Goal: Transaction & Acquisition: Purchase product/service

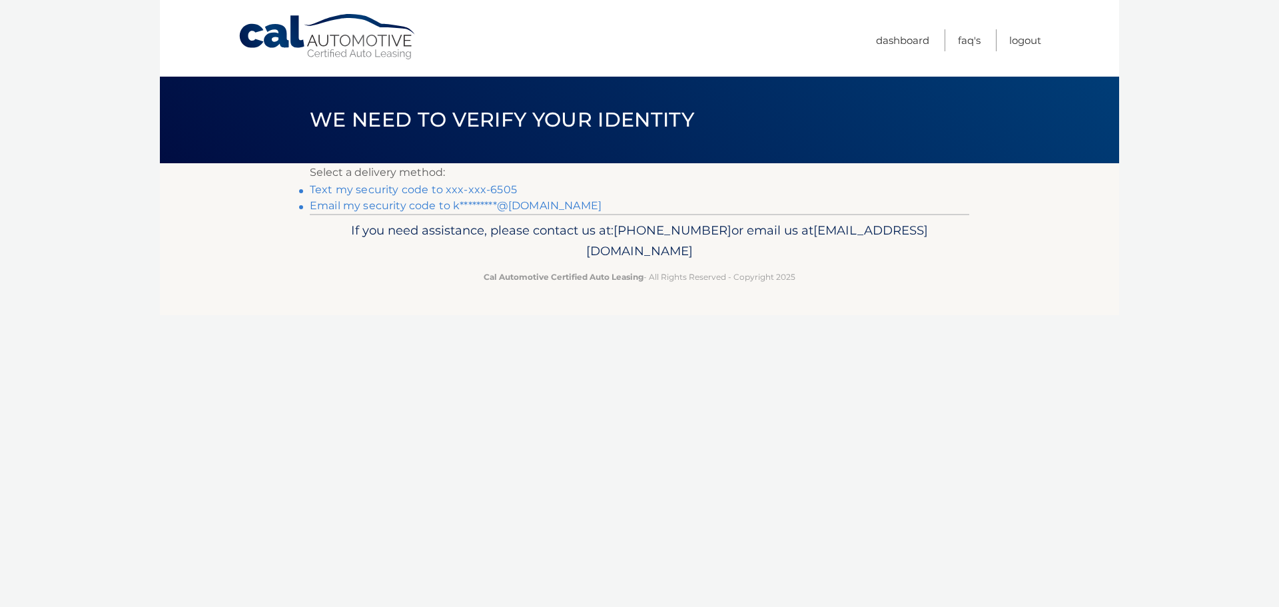
click at [479, 188] on link "Text my security code to xxx-xxx-6505" at bounding box center [413, 189] width 207 height 13
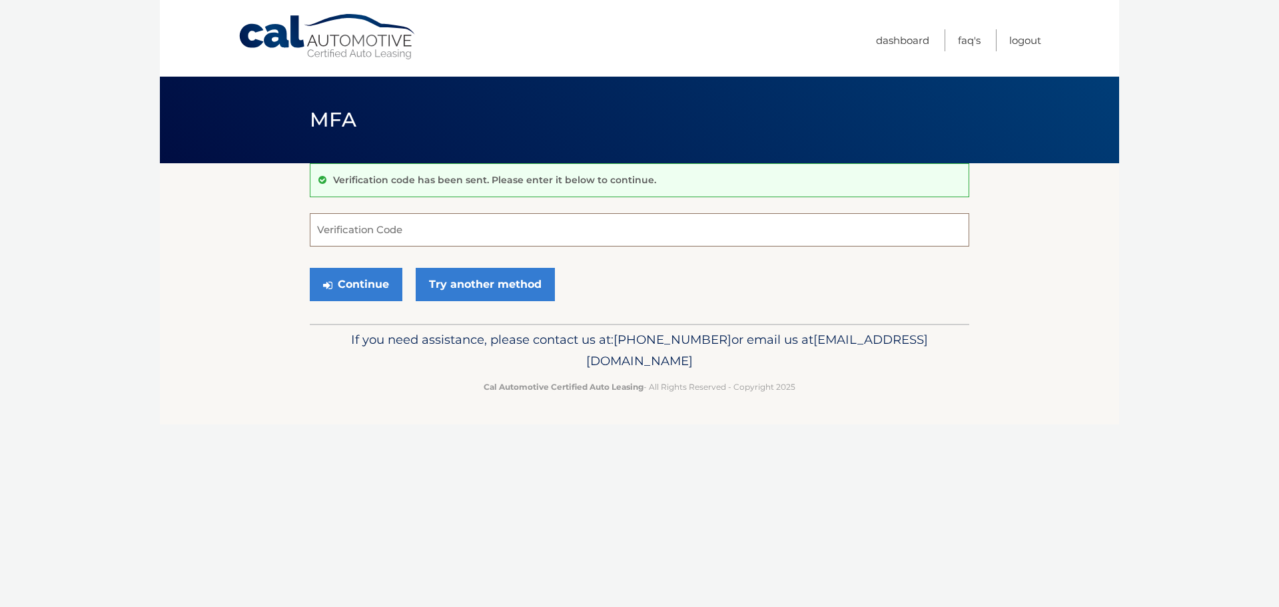
click at [414, 223] on input "Verification Code" at bounding box center [639, 229] width 659 height 33
type input "109376"
click at [339, 280] on button "Continue" at bounding box center [356, 284] width 93 height 33
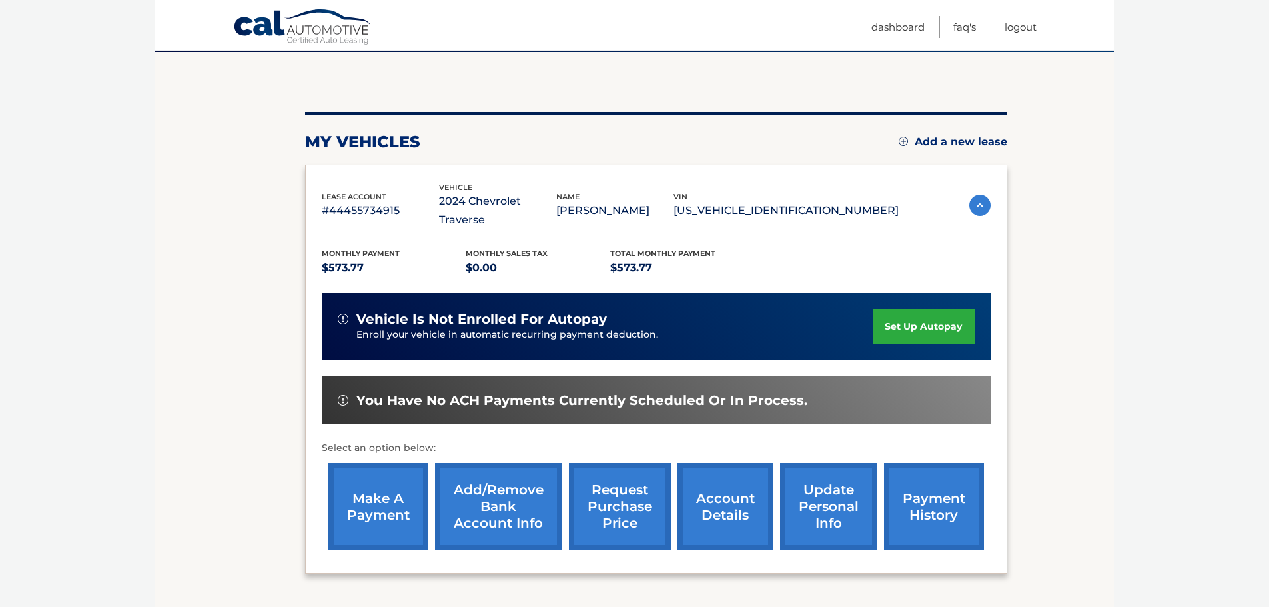
scroll to position [133, 0]
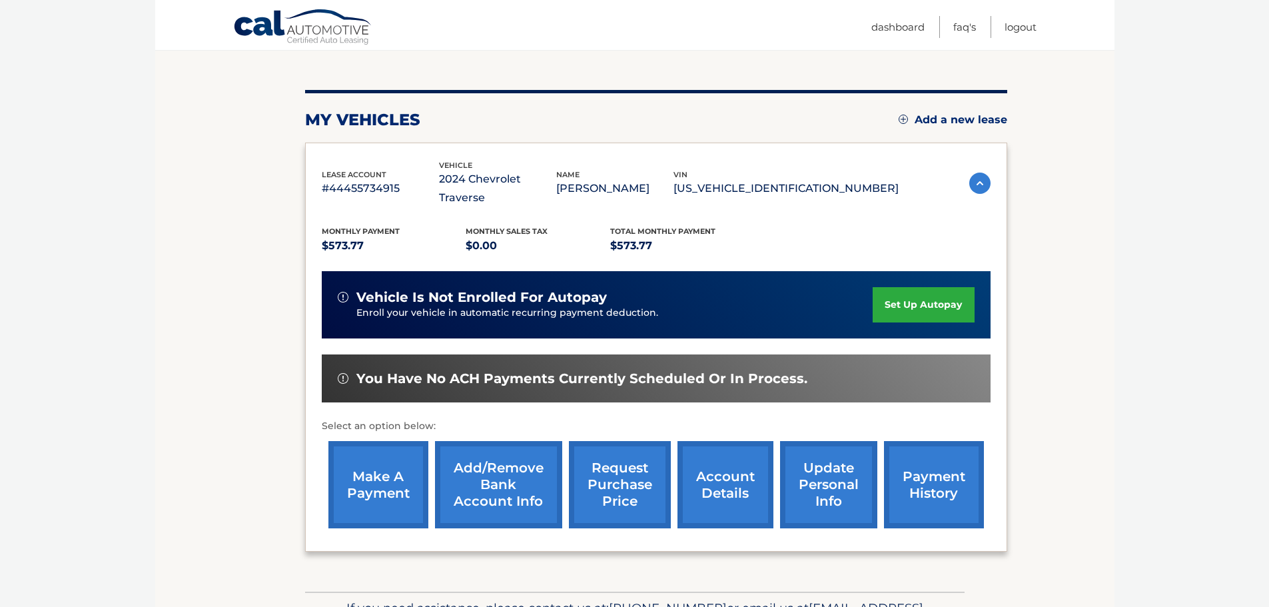
click at [358, 456] on link "make a payment" at bounding box center [378, 484] width 100 height 87
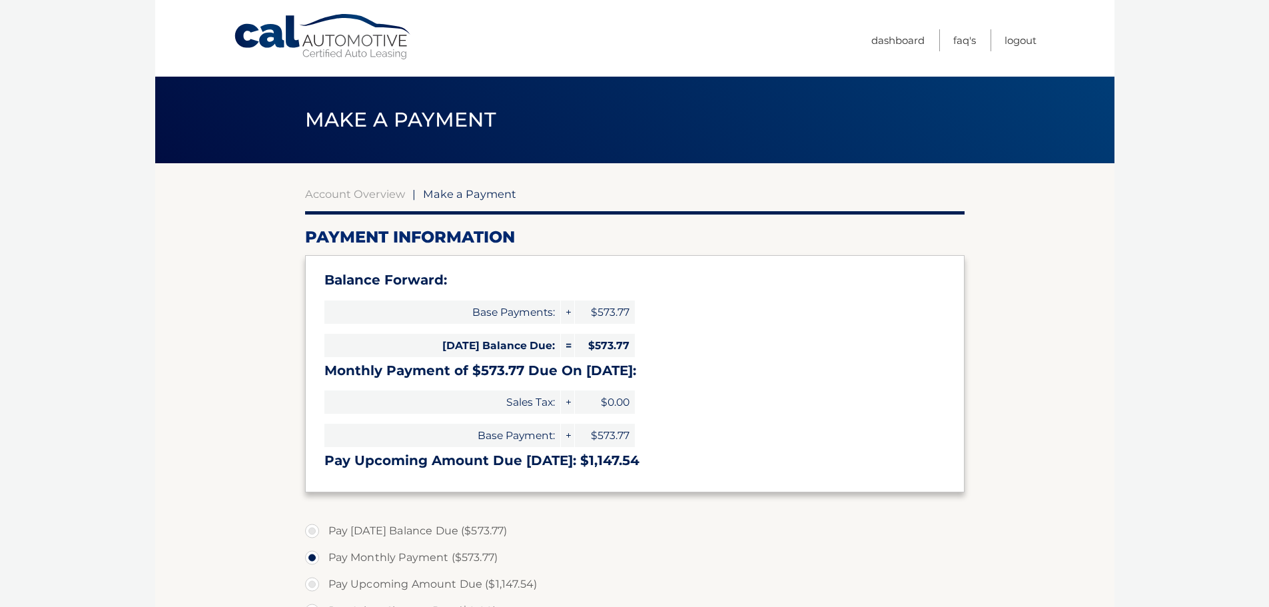
select select "MTM1NDY5OTQtYmRhZS00MTEzLWFkNWEtNWM4MmUwOWI3ZWRm"
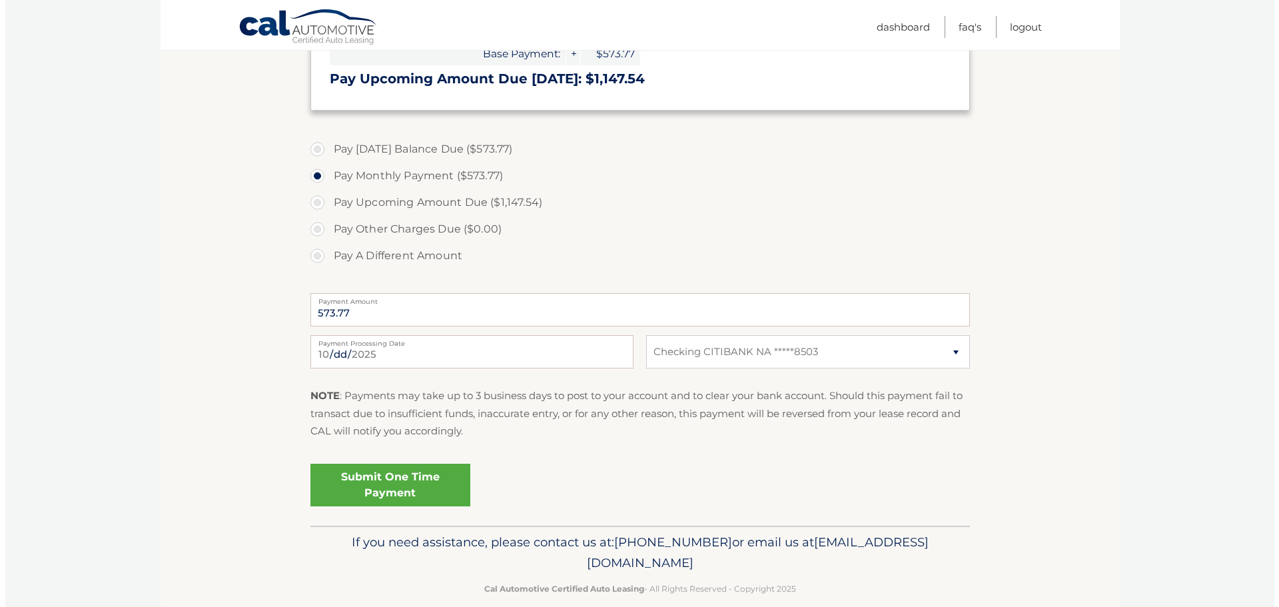
scroll to position [400, 0]
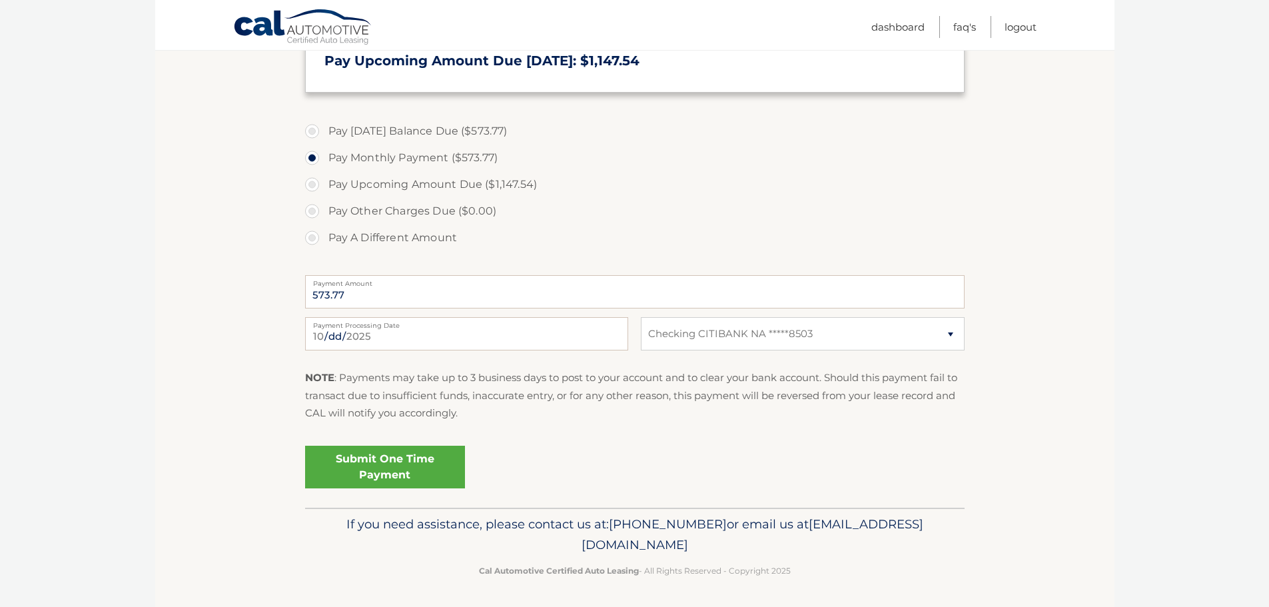
click at [402, 458] on link "Submit One Time Payment" at bounding box center [385, 467] width 160 height 43
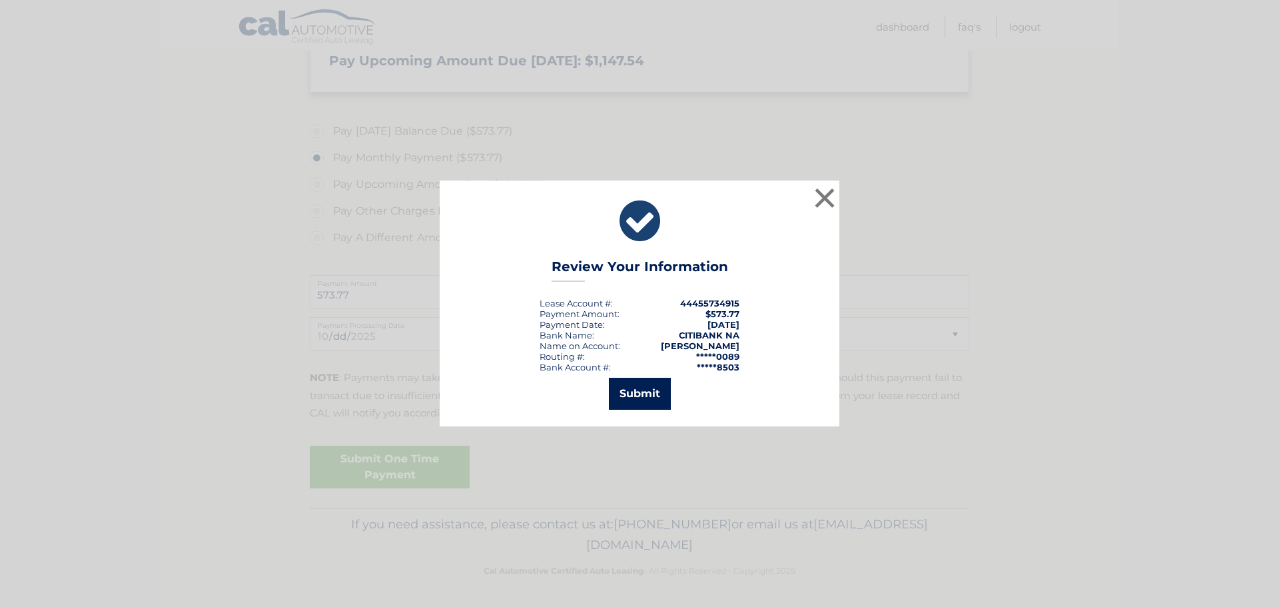
click at [652, 388] on button "Submit" at bounding box center [640, 394] width 62 height 32
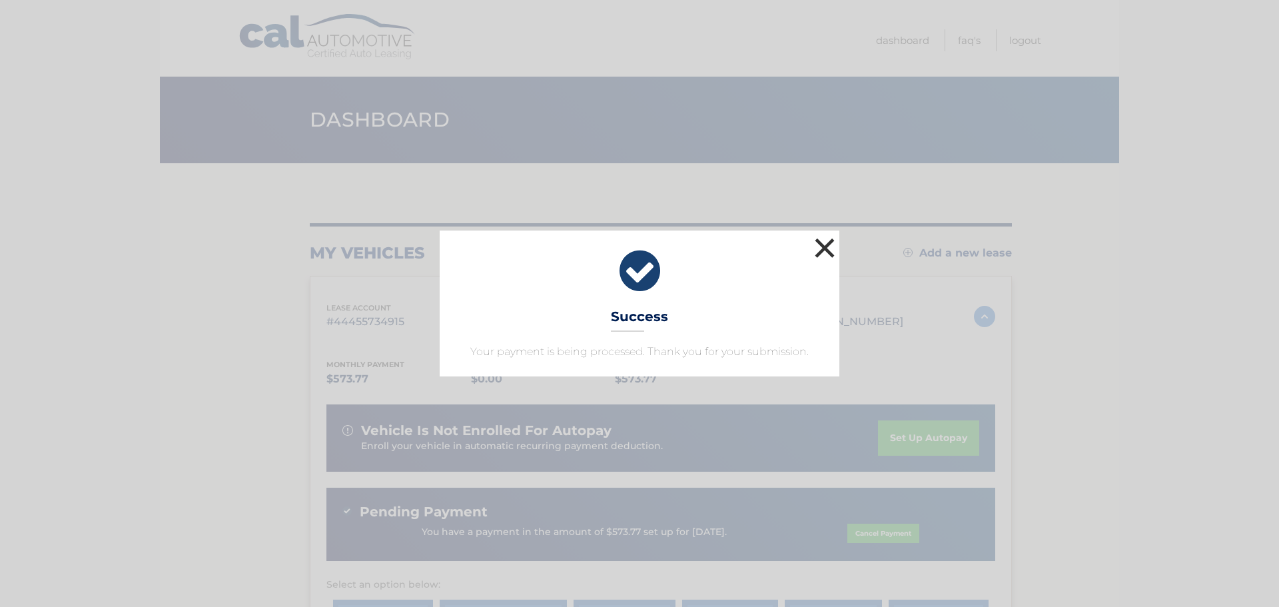
click at [823, 245] on button "×" at bounding box center [824, 247] width 27 height 27
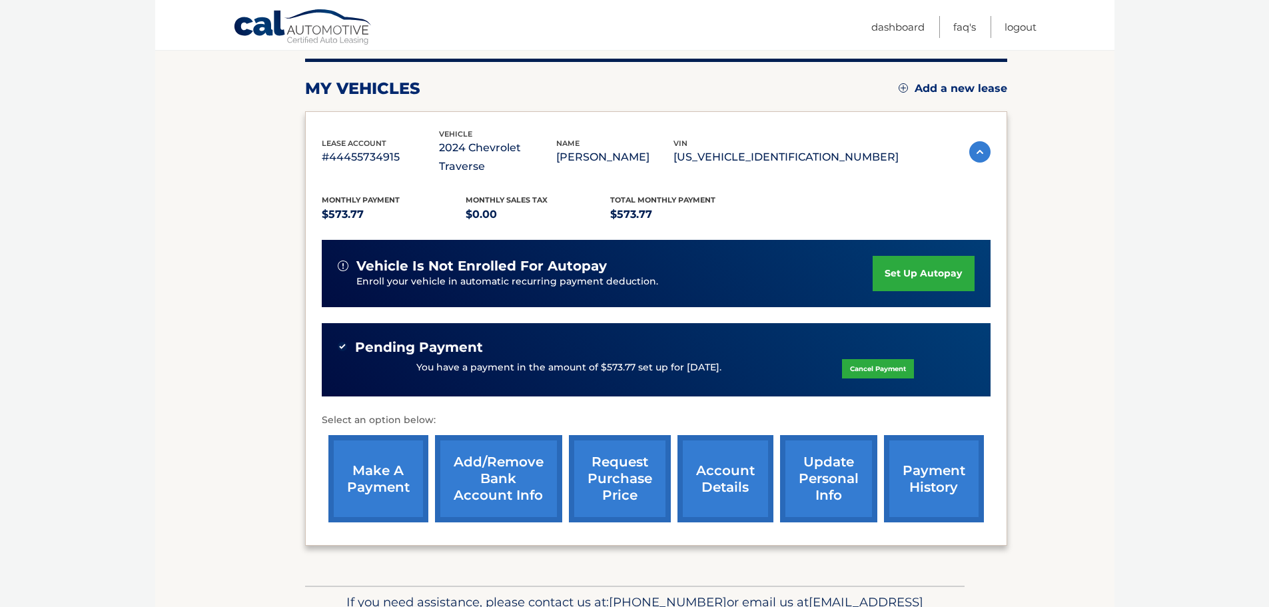
scroll to position [159, 0]
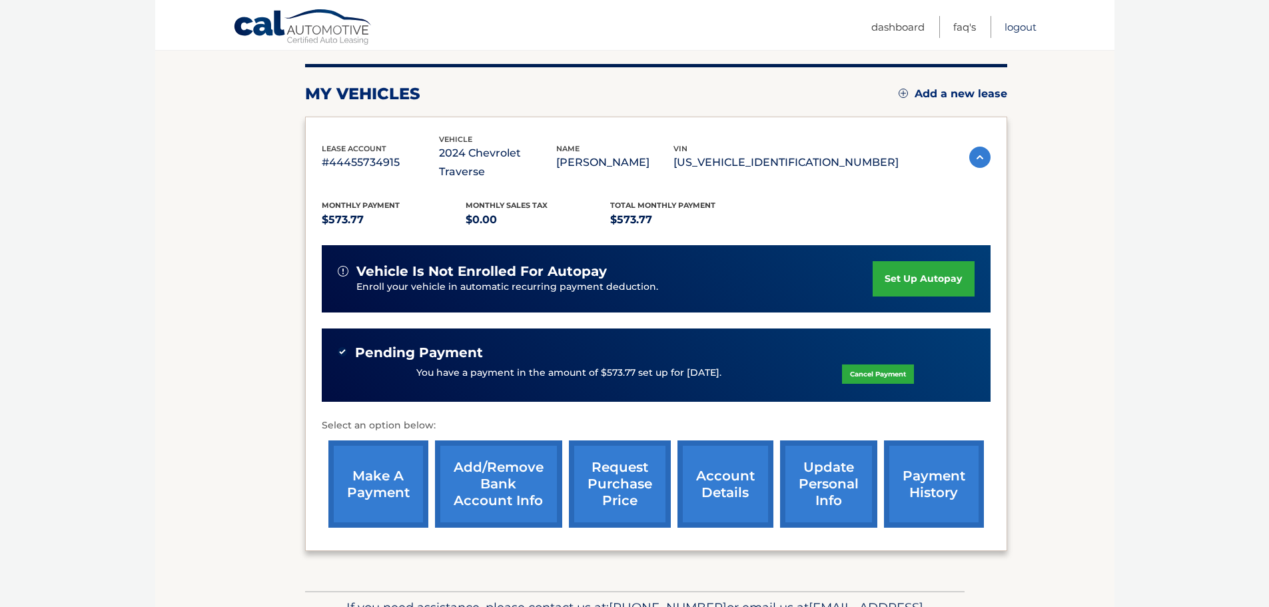
click at [1018, 27] on link "Logout" at bounding box center [1020, 27] width 32 height 22
